Goal: Browse casually

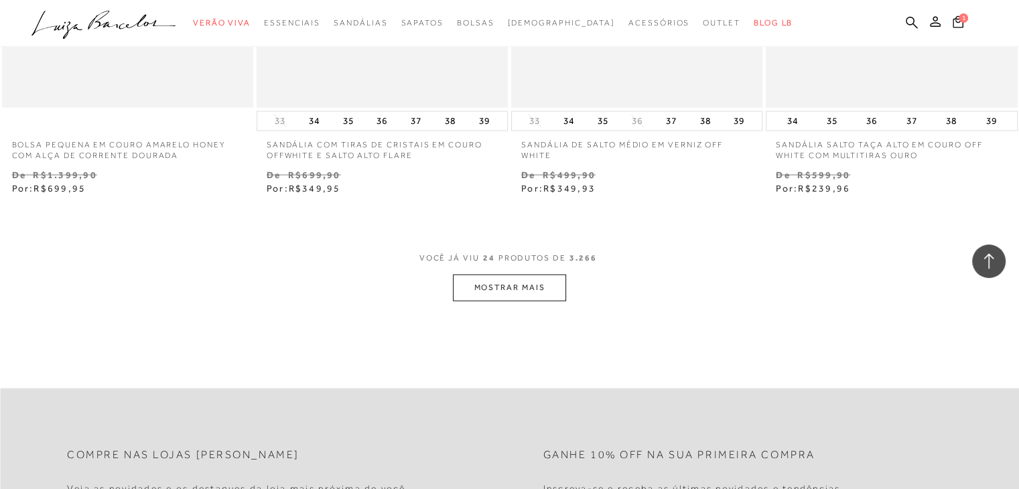
scroll to position [2814, 0]
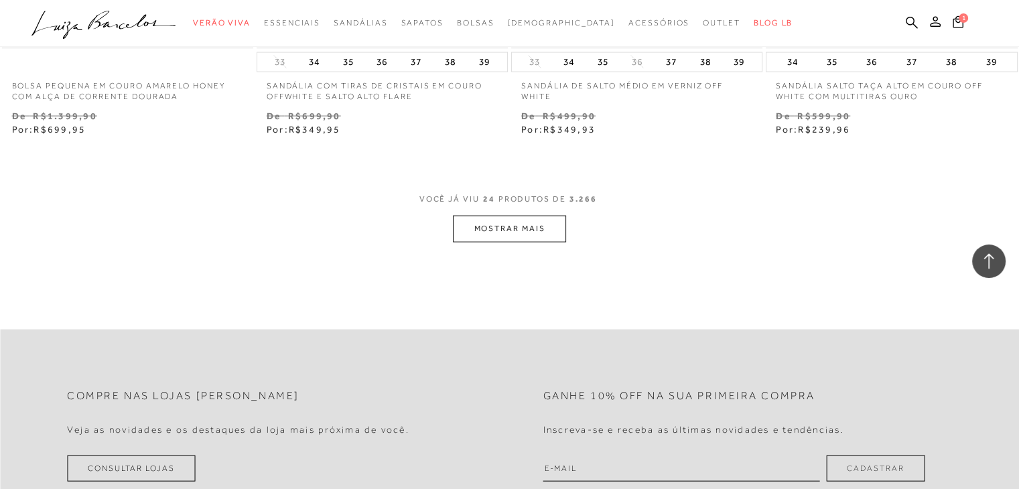
click at [499, 232] on button "MOSTRAR MAIS" at bounding box center [509, 229] width 113 height 26
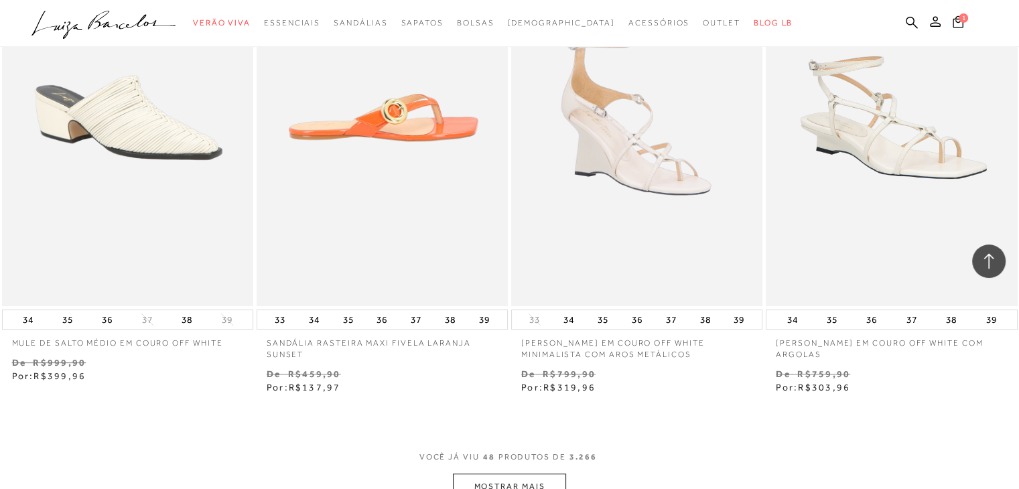
scroll to position [5696, 0]
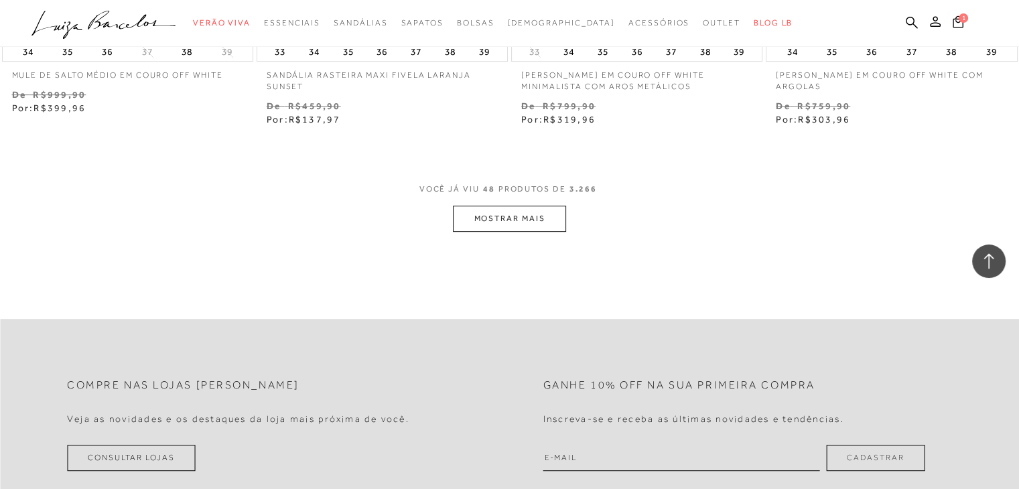
click at [554, 220] on button "MOSTRAR MAIS" at bounding box center [509, 219] width 113 height 26
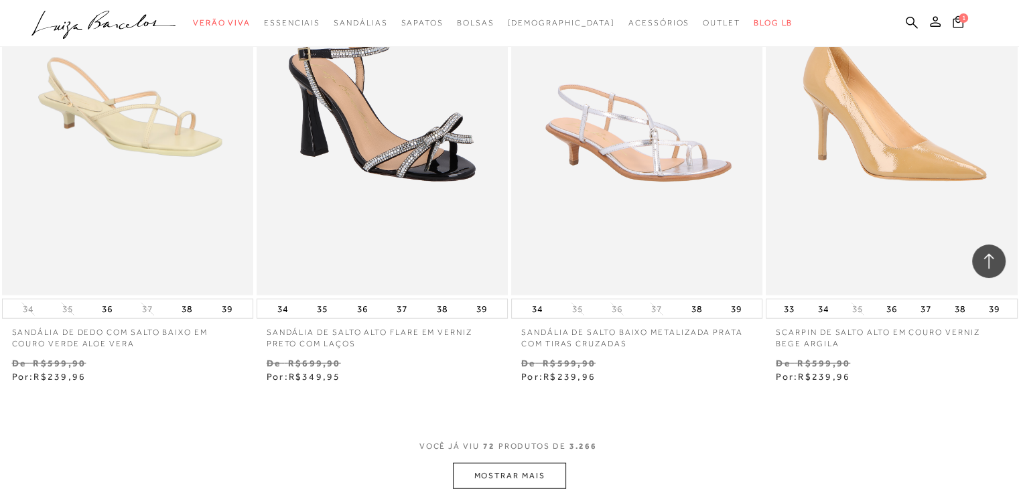
scroll to position [8309, 0]
click at [535, 475] on button "MOSTRAR MAIS" at bounding box center [509, 476] width 113 height 26
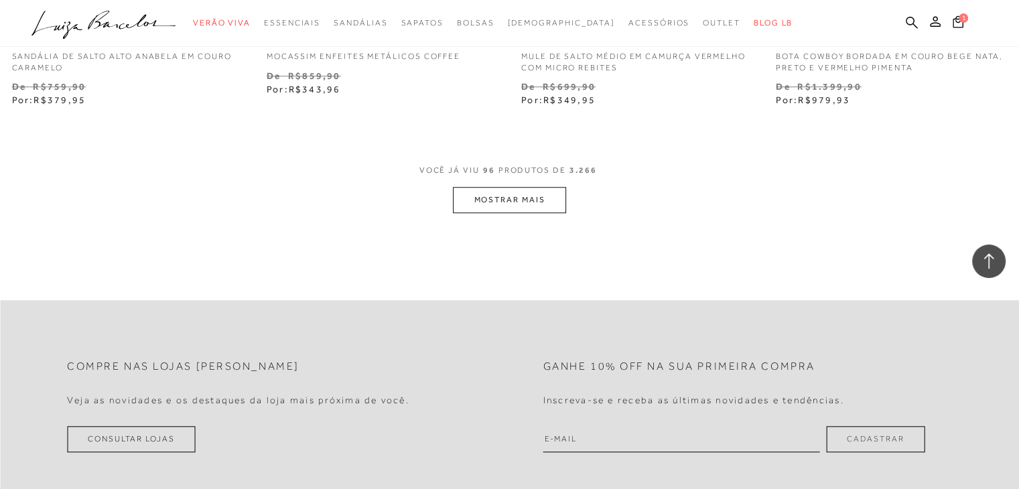
scroll to position [11459, 0]
click at [493, 180] on span "VOCÊ JÁ VIU 96 PRODUTOS DE 3.266" at bounding box center [509, 173] width 181 height 24
click at [481, 206] on button "MOSTRAR MAIS" at bounding box center [509, 198] width 113 height 26
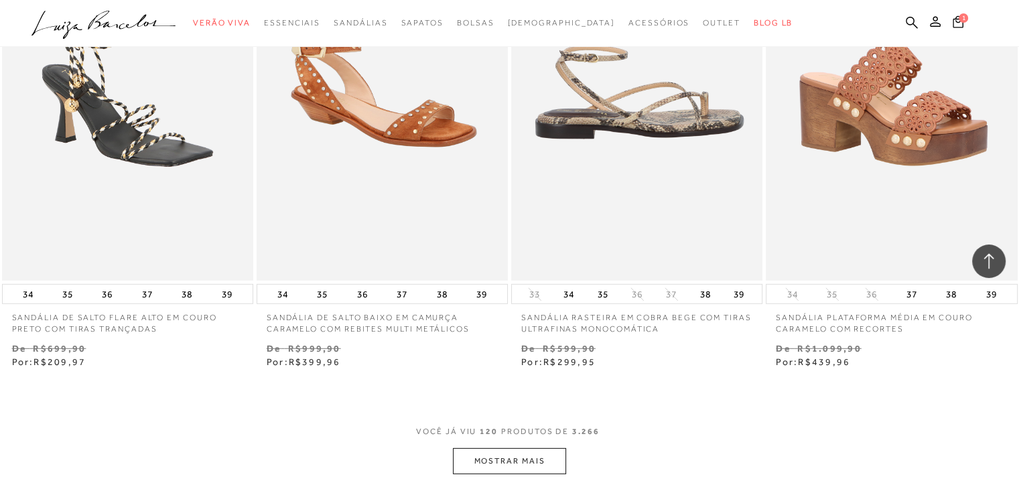
scroll to position [14206, 0]
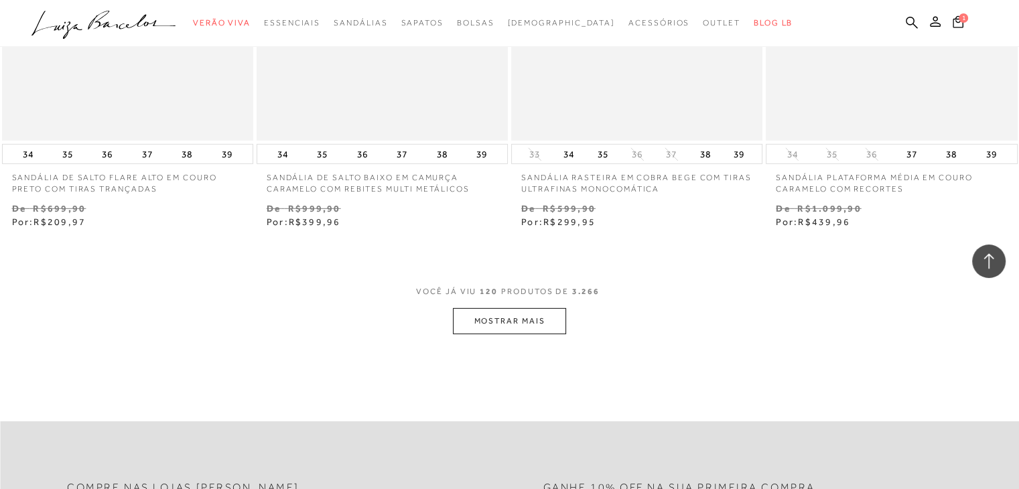
click at [524, 316] on button "MOSTRAR MAIS" at bounding box center [509, 321] width 113 height 26
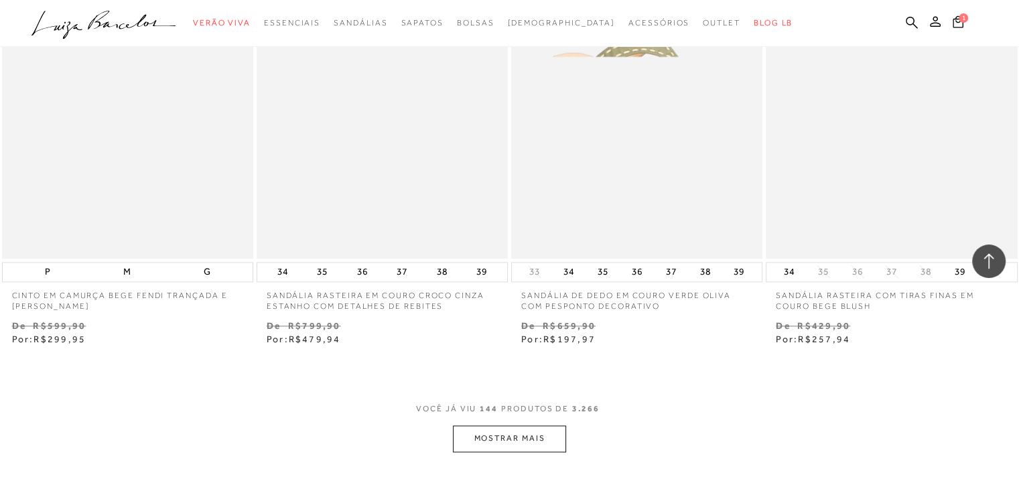
scroll to position [16954, 0]
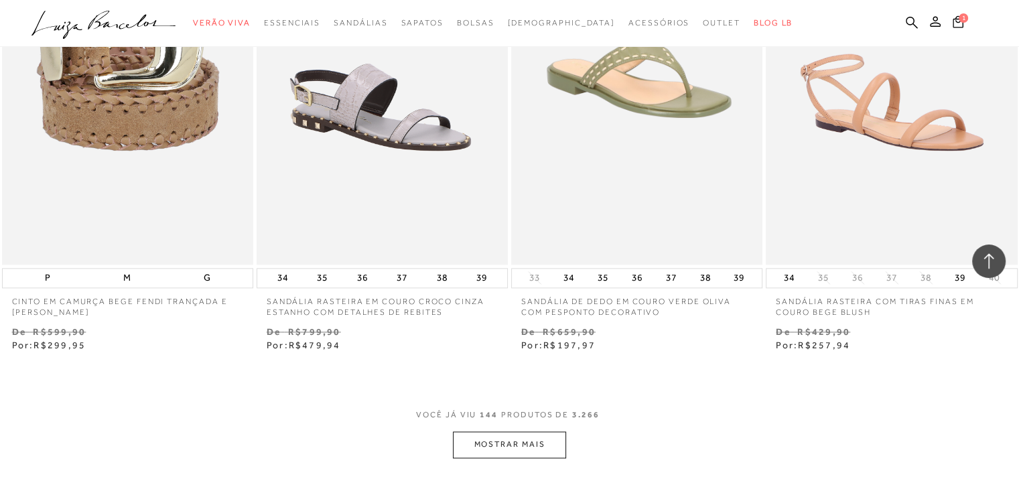
click at [494, 450] on button "MOSTRAR MAIS" at bounding box center [509, 445] width 113 height 26
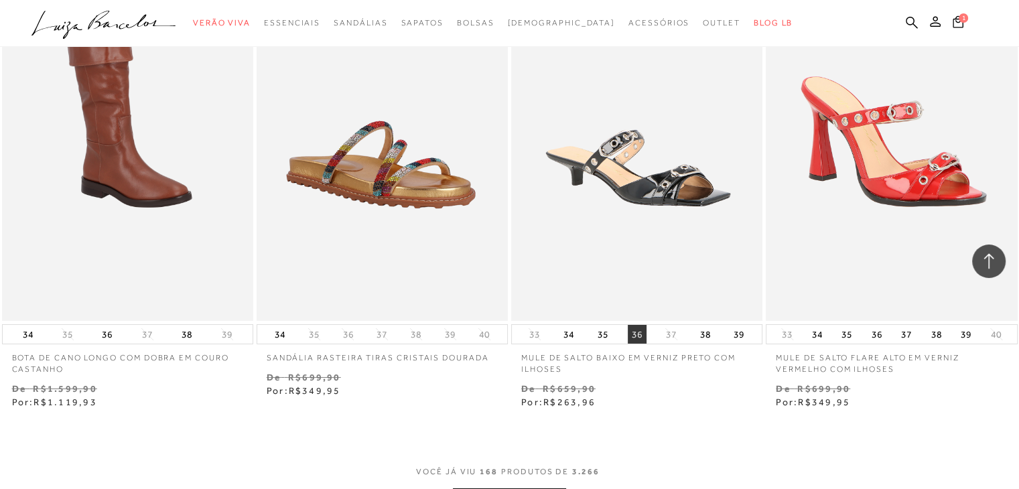
scroll to position [20036, 0]
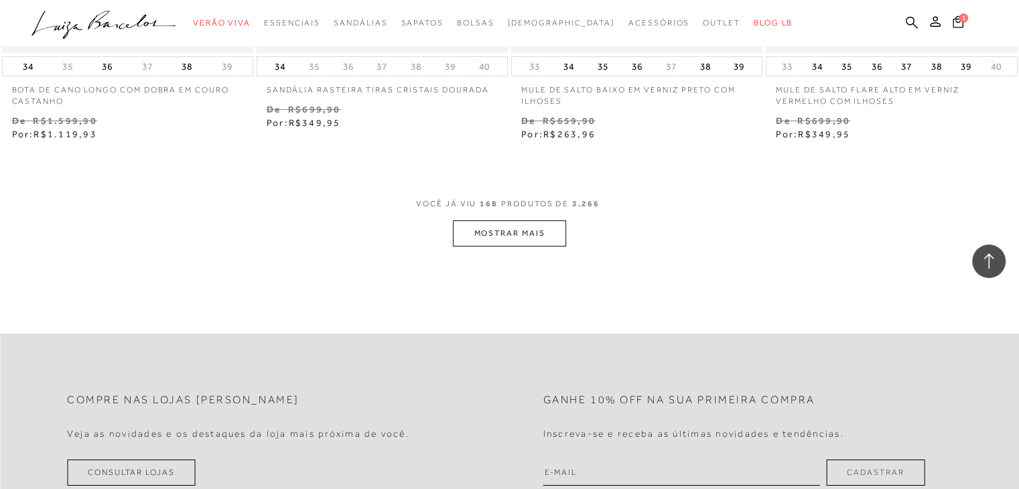
click at [525, 230] on button "MOSTRAR MAIS" at bounding box center [509, 233] width 113 height 26
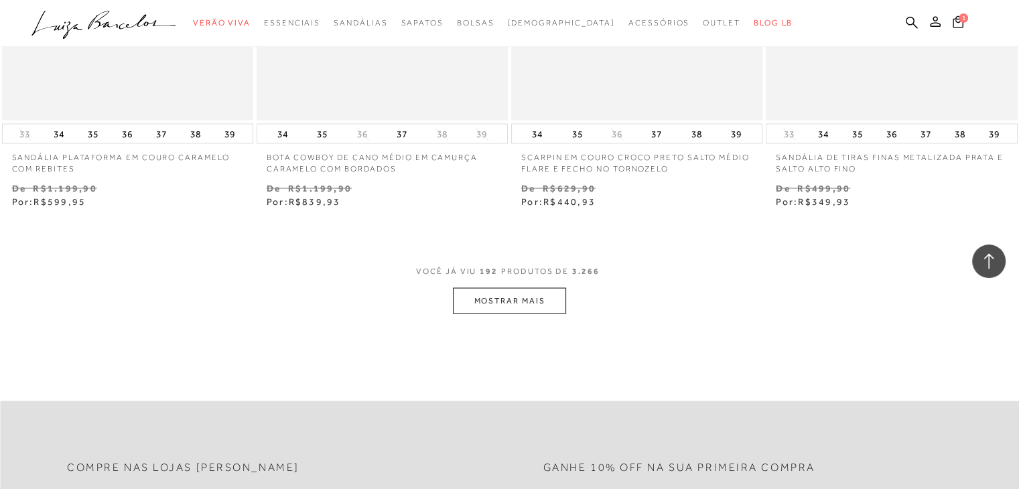
scroll to position [22918, 0]
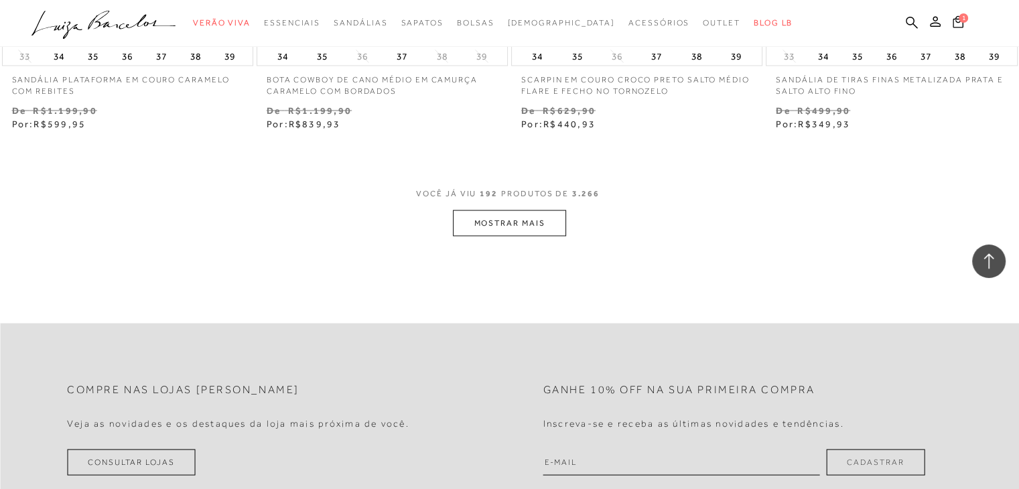
click at [517, 229] on button "MOSTRAR MAIS" at bounding box center [509, 223] width 113 height 26
